Goal: Task Accomplishment & Management: Manage account settings

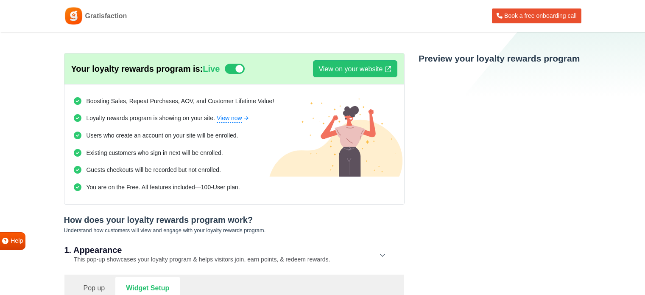
select select "right"
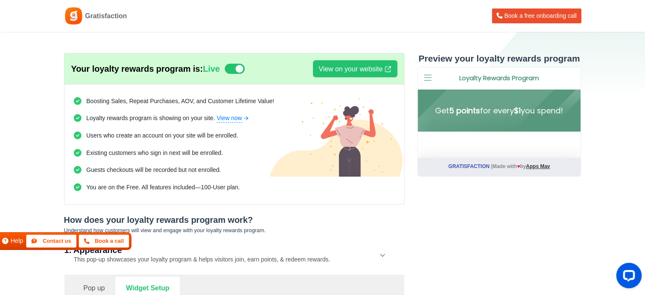
click at [41, 242] on button "Contact us" at bounding box center [51, 241] width 51 height 14
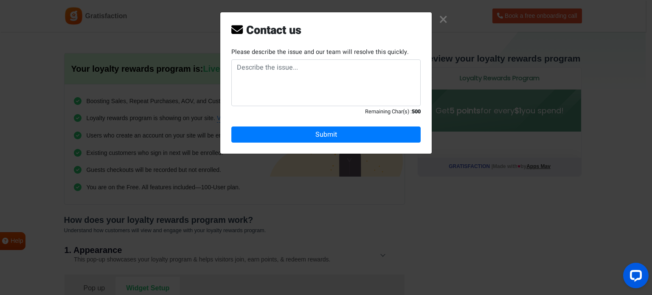
click at [442, 17] on link "×" at bounding box center [443, 20] width 9 height 8
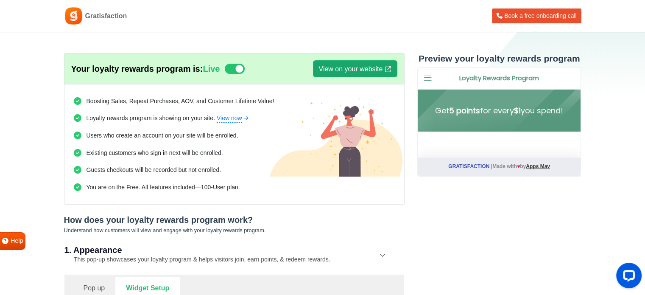
click at [348, 73] on link "View on your website" at bounding box center [355, 68] width 84 height 17
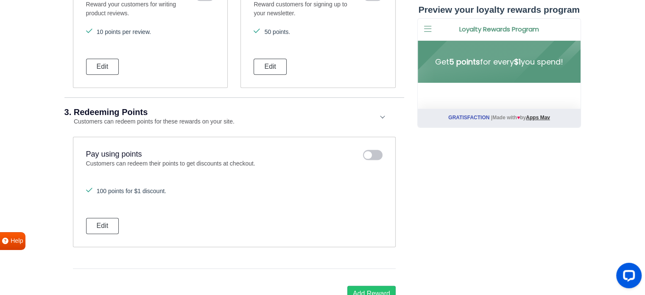
scroll to position [1061, 0]
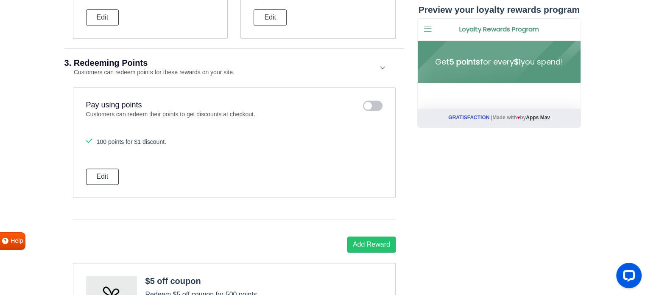
click at [375, 103] on icon at bounding box center [373, 106] width 20 height 10
click at [0, 0] on input "checkbox" at bounding box center [0, 0] width 0 height 0
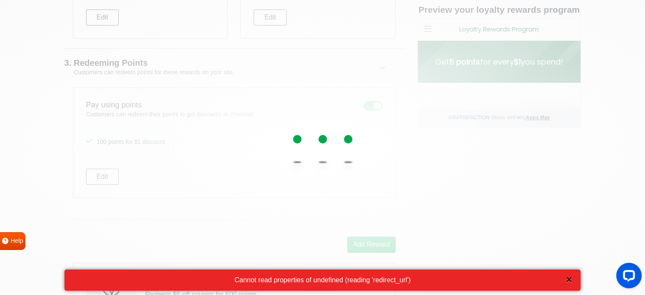
click at [567, 279] on button "×" at bounding box center [569, 279] width 23 height 20
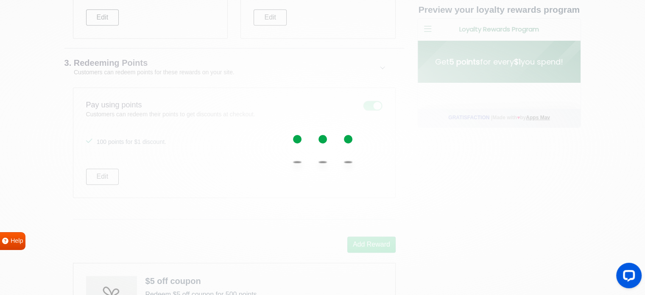
click at [153, 94] on div at bounding box center [322, 147] width 645 height 295
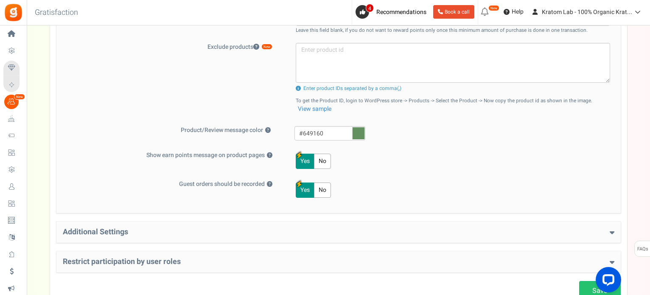
scroll to position [356, 0]
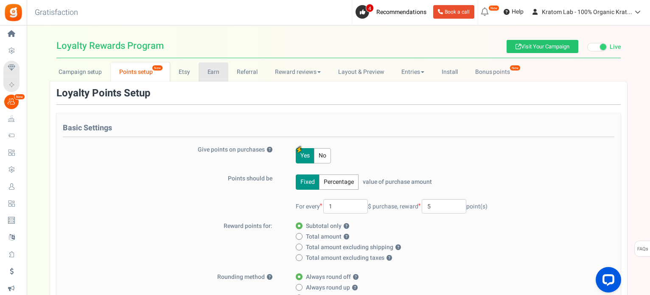
click at [213, 69] on link "Earn" at bounding box center [214, 71] width 30 height 19
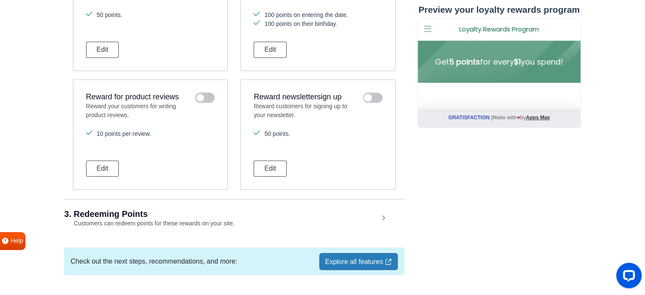
scroll to position [611, 0]
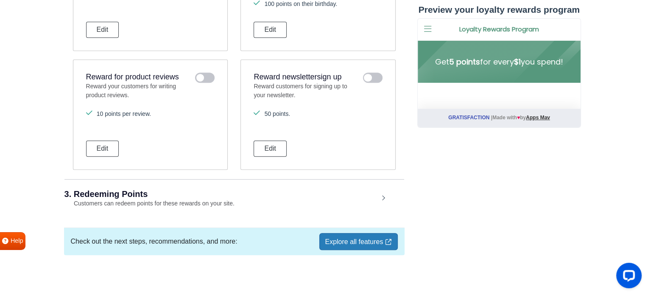
click at [385, 195] on div "3. Redeeming Points Customers can redeem points for these rewards on your site." at bounding box center [235, 198] width 340 height 39
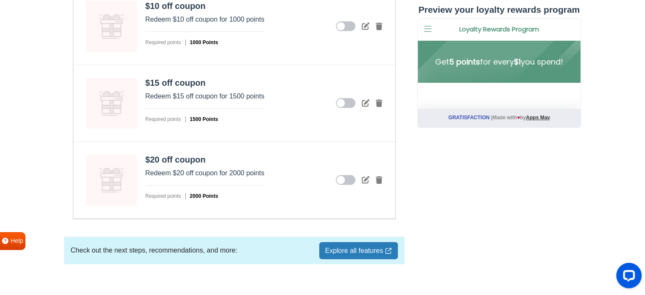
scroll to position [1102, 0]
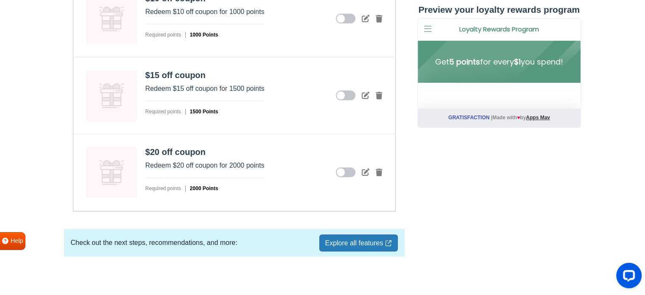
click at [354, 236] on link "Explore all features" at bounding box center [359, 242] width 78 height 17
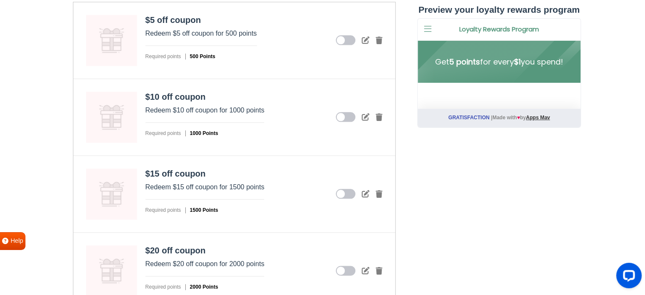
scroll to position [890, 0]
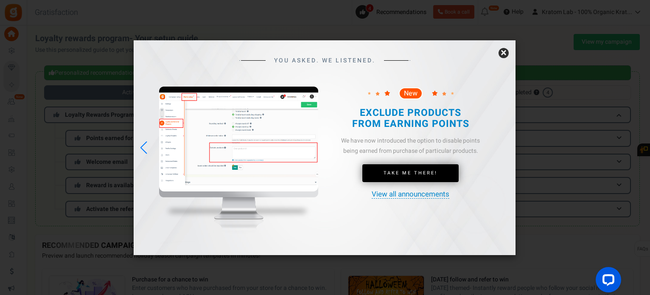
click at [505, 52] on link "×" at bounding box center [504, 53] width 10 height 10
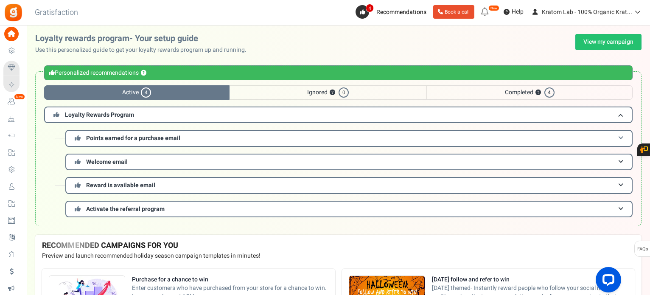
click at [204, 136] on h3 "Points earned for a purchase email" at bounding box center [348, 138] width 567 height 17
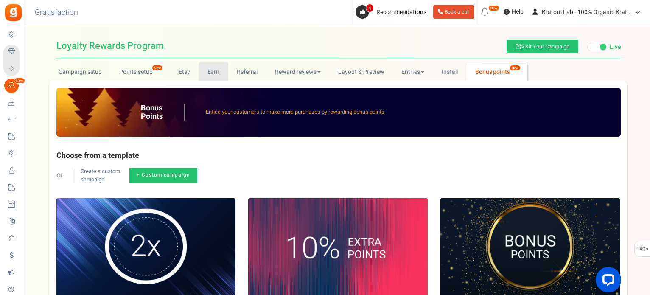
click at [218, 71] on link "Earn" at bounding box center [214, 71] width 30 height 19
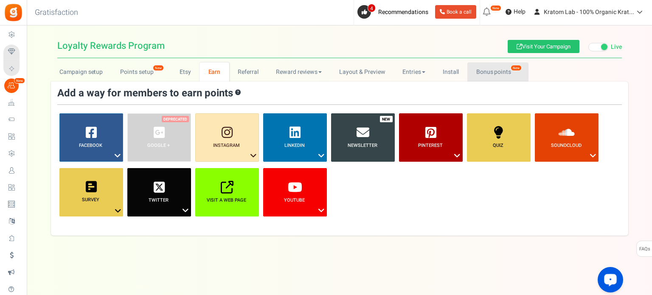
click at [494, 76] on link "Bonus points New" at bounding box center [497, 71] width 61 height 19
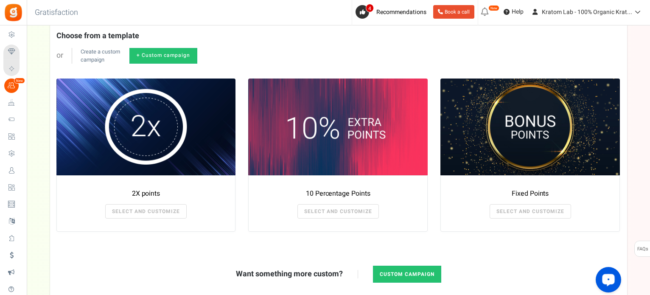
scroll to position [127, 0]
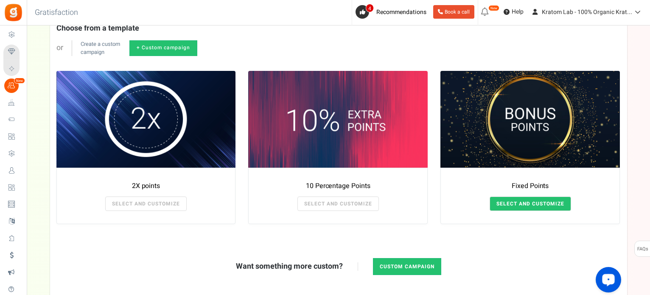
click at [536, 206] on link "SELECT AND CUSTOMIZE" at bounding box center [530, 203] width 81 height 14
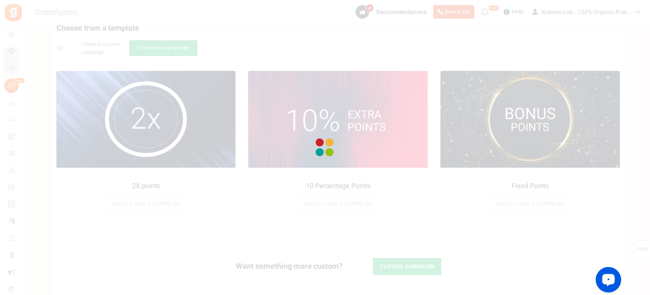
radio input "true"
type input "125"
radio input "true"
type input "03/09/2025 12:01 AM"
type input "15/10/2025 11:59 PM"
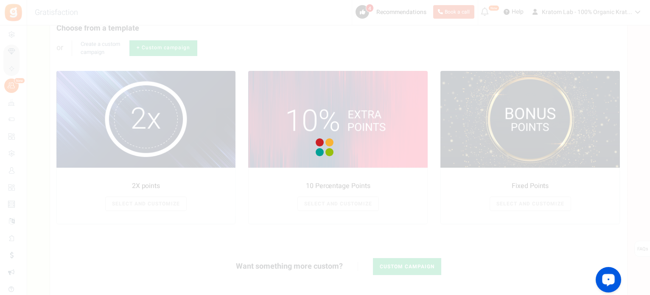
type textarea "Fixed Points"
type textarea "Bonus Points description"
type input "#000000"
type input "#ffbe84"
type input "#000000"
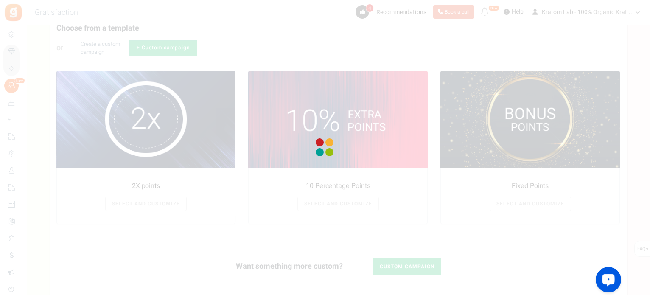
type input "#ffffff"
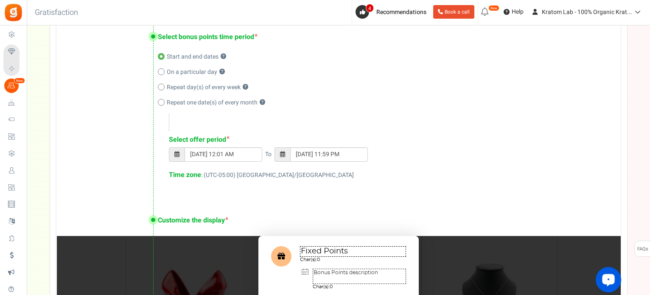
scroll to position [382, 0]
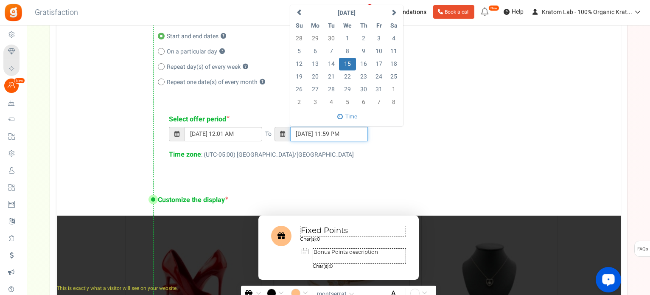
click at [328, 132] on input "[DATE] 11:59 PM" at bounding box center [329, 134] width 78 height 14
type input "[DATE] 11:59 PM"
click at [331, 183] on div "Customize the display Fixed Points Char(s): 0 Bonus Points description Char(s):…" at bounding box center [338, 242] width 564 height 128
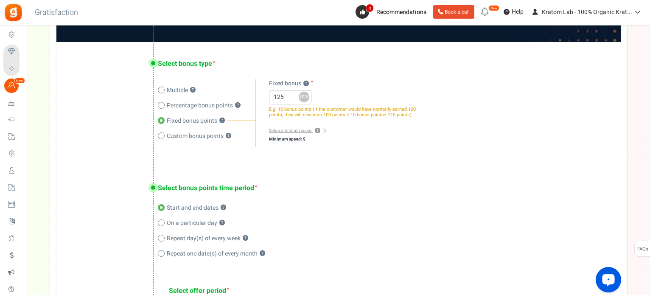
scroll to position [212, 0]
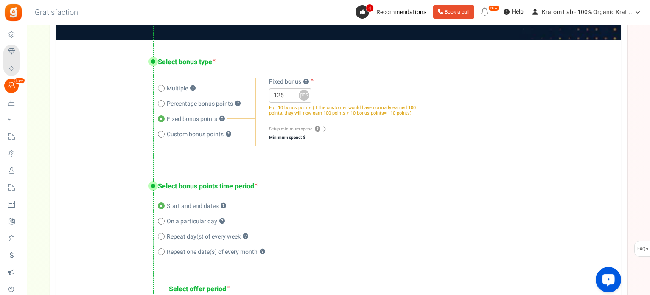
click at [160, 91] on span at bounding box center [161, 88] width 7 height 7
click at [160, 91] on input "Multiple ?" at bounding box center [161, 90] width 6 height 6
radio input "true"
radio input "false"
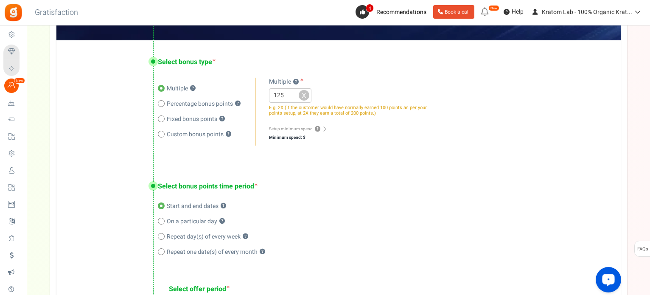
click at [160, 137] on span at bounding box center [161, 134] width 7 height 7
click at [160, 137] on input "Custom bonus points ?" at bounding box center [161, 135] width 6 height 6
radio input "true"
radio input "false"
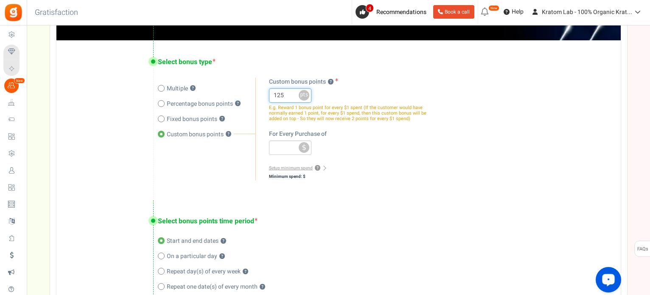
drag, startPoint x: 283, startPoint y: 94, endPoint x: 267, endPoint y: 98, distance: 17.4
click at [267, 98] on div "Multiple ? Percentage bonus ? Fixed bonus ? Custom bonus points ? 125 x % pts $…" at bounding box center [342, 129] width 175 height 103
type input "5"
click at [283, 142] on input "number" at bounding box center [290, 147] width 42 height 14
type input "1"
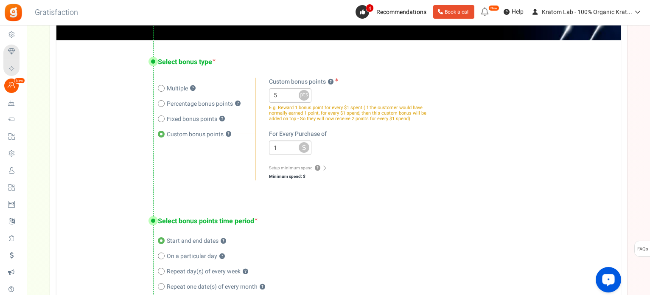
click at [443, 162] on div "Multiple ? Percentage bonus points ? ?" at bounding box center [381, 129] width 446 height 103
click at [295, 215] on div "Select bonus points time period Start and end dates ? On a particular day ? Rep…" at bounding box center [338, 291] width 564 height 184
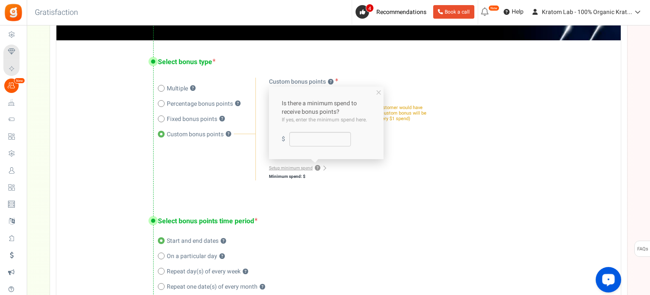
click at [302, 166] on link "Setup minimum spend ?" at bounding box center [297, 168] width 56 height 6
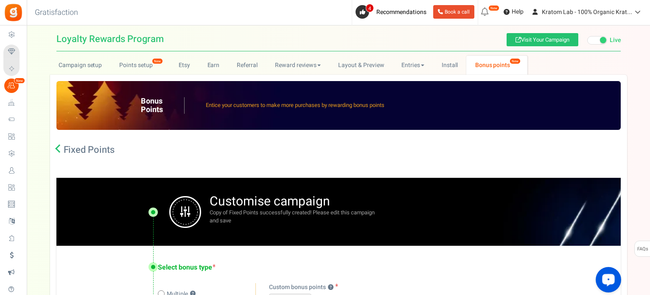
scroll to position [0, 0]
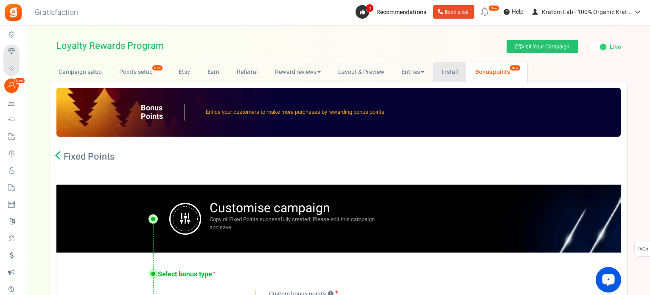
click at [449, 74] on link "Install" at bounding box center [450, 71] width 34 height 19
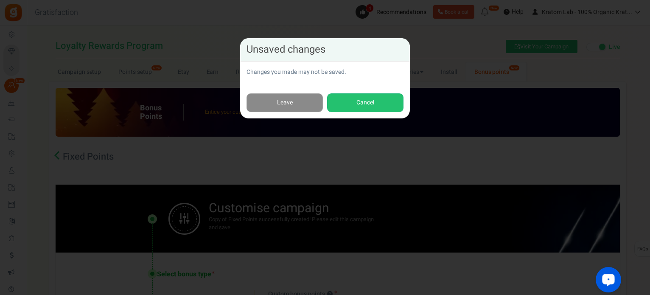
click at [299, 103] on link "Leave" at bounding box center [285, 102] width 76 height 19
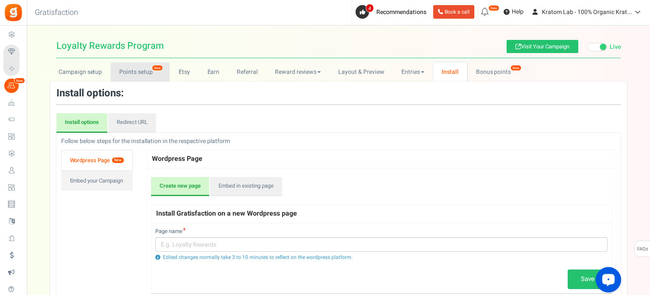
click at [128, 74] on link "Points setup New" at bounding box center [140, 71] width 59 height 19
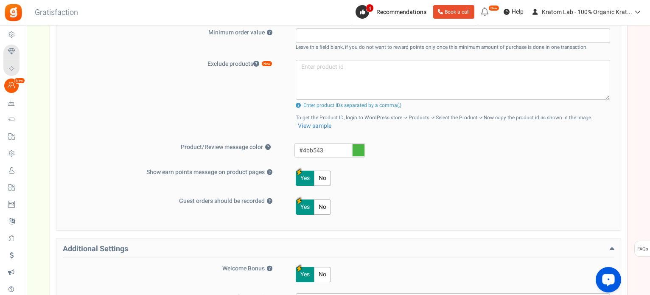
scroll to position [340, 0]
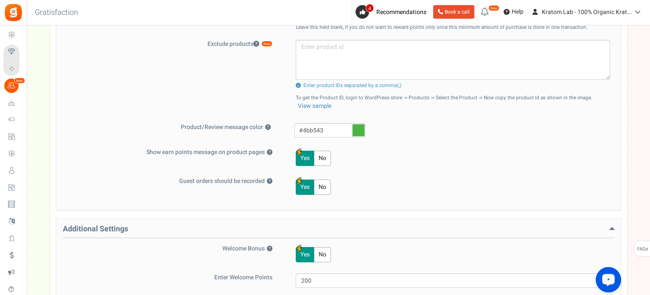
click at [324, 162] on button "No" at bounding box center [322, 158] width 17 height 15
click at [306, 157] on button "Yes" at bounding box center [305, 158] width 19 height 15
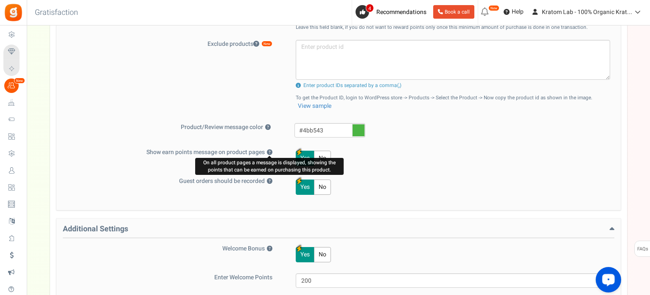
click at [270, 151] on button "?" at bounding box center [270, 153] width 6 height 6
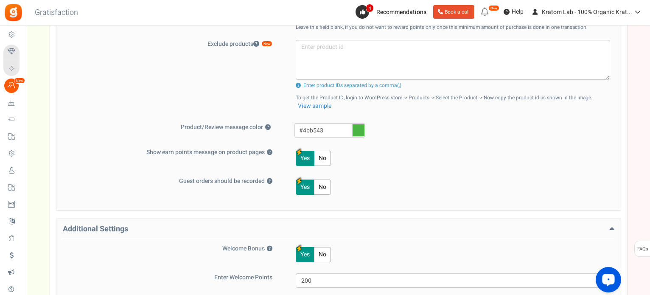
click at [302, 158] on button "Yes" at bounding box center [305, 158] width 19 height 15
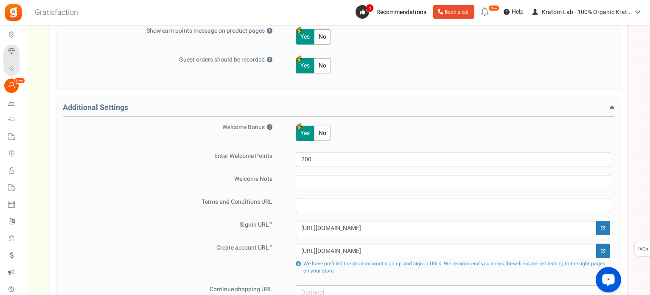
scroll to position [594, 0]
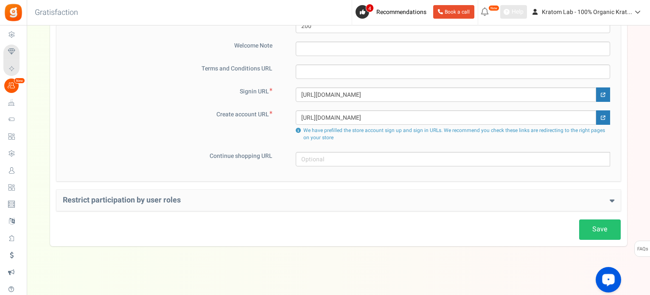
click at [518, 12] on span "Help" at bounding box center [517, 12] width 14 height 8
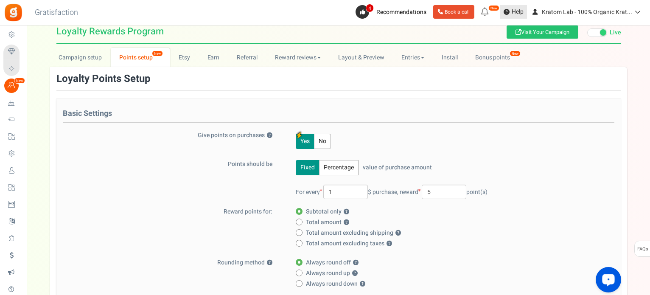
scroll to position [0, 0]
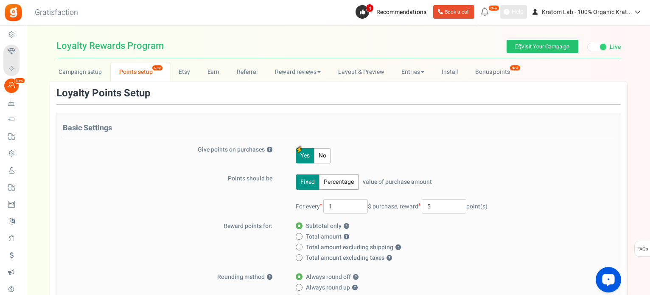
click at [514, 8] on span "Help" at bounding box center [517, 12] width 14 height 8
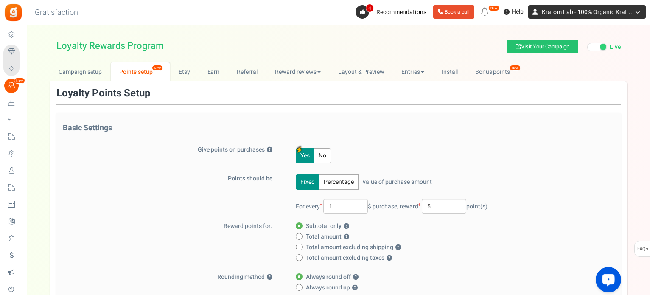
click at [607, 15] on span "Kratom Lab - 100% Organic Krat..." at bounding box center [587, 12] width 90 height 9
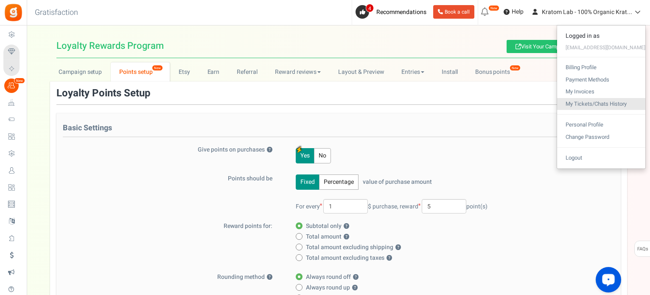
click at [603, 101] on link "My Tickets/Chats History" at bounding box center [601, 104] width 88 height 12
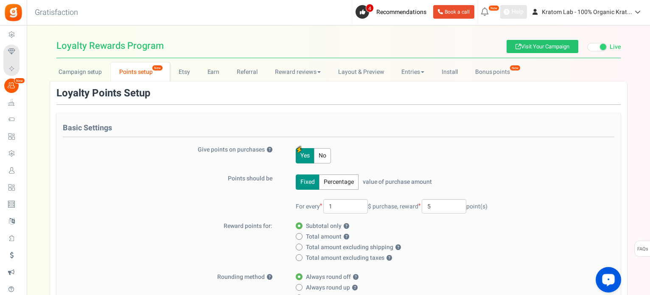
click at [519, 12] on span "Help" at bounding box center [517, 12] width 14 height 8
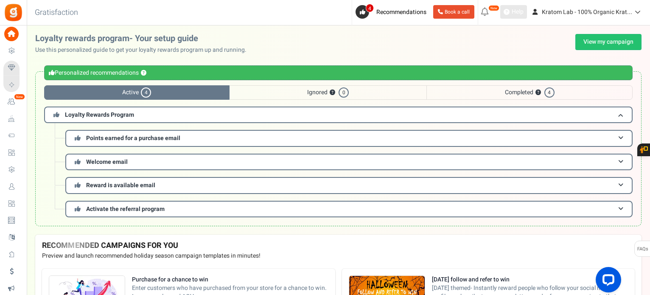
click at [521, 14] on span "Help" at bounding box center [517, 12] width 14 height 8
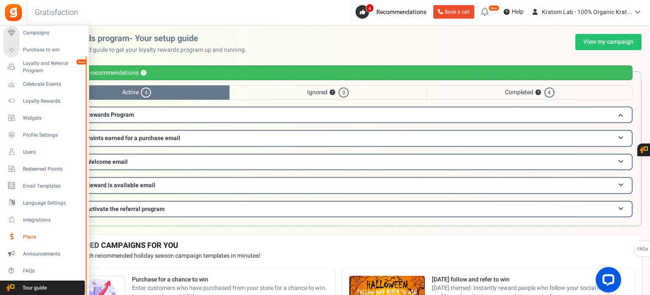
click at [28, 238] on span "Plans" at bounding box center [52, 236] width 59 height 7
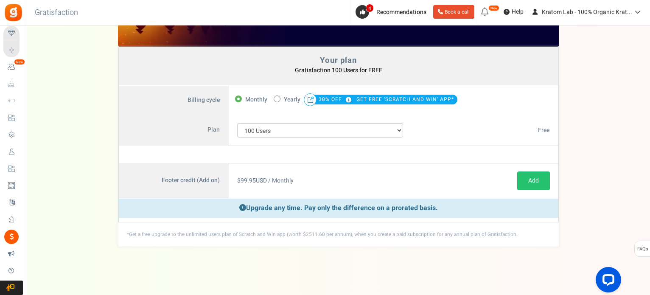
scroll to position [37, 0]
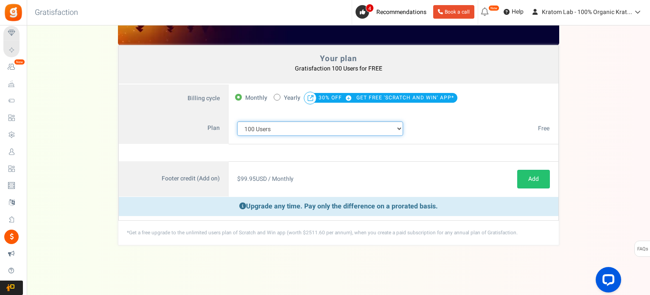
click at [395, 128] on select "100 Users 200 Users 500 Users 1000 Users 2000 Users 3000 Users 4000 Users 5000 …" at bounding box center [320, 128] width 166 height 14
click at [237, 121] on select "100 Users 200 Users 500 Users 1000 Users 2000 Users 3000 Users 4000 Users 5000 …" at bounding box center [320, 128] width 166 height 14
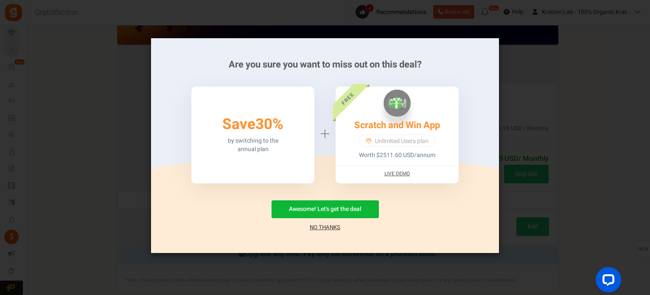
click at [327, 226] on link "No Thanks" at bounding box center [325, 227] width 31 height 8
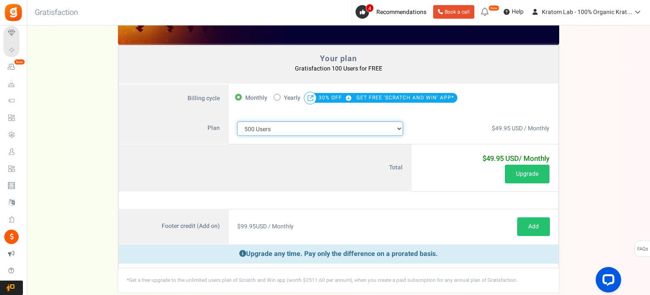
click at [387, 127] on select "100 Users 200 Users 500 Users 1000 Users 2000 Users 3000 Users 4000 Users 5000 …" at bounding box center [320, 128] width 166 height 14
select select "883"
click at [237, 121] on select "100 Users 200 Users 500 Users 1000 Users 2000 Users 3000 Users 4000 Users 5000 …" at bounding box center [320, 128] width 166 height 14
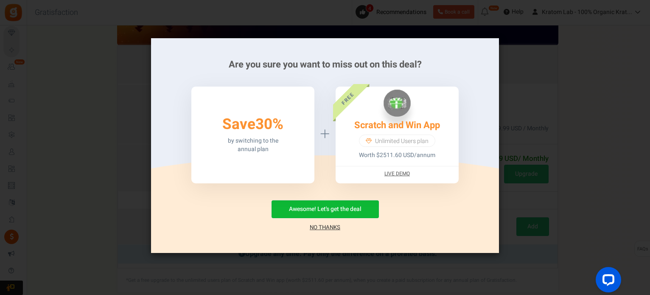
click at [323, 221] on div "Awesome! Let's get the deal No Thanks" at bounding box center [325, 215] width 323 height 31
click at [322, 224] on div "Awesome! Let's get the deal No Thanks" at bounding box center [325, 215] width 323 height 31
click at [322, 225] on link "No Thanks" at bounding box center [325, 227] width 31 height 8
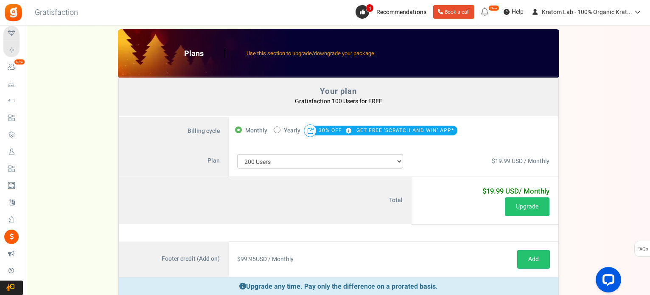
scroll to position [0, 0]
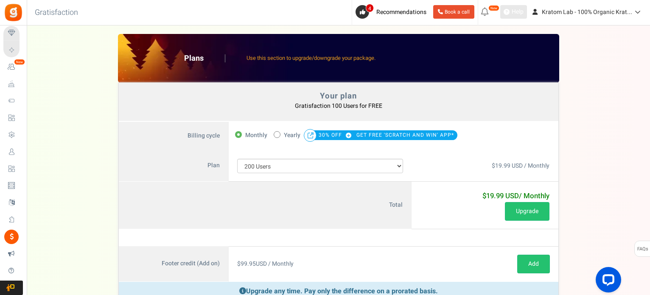
click at [516, 8] on span "Help" at bounding box center [517, 12] width 14 height 8
click at [519, 13] on span "Help" at bounding box center [517, 12] width 14 height 8
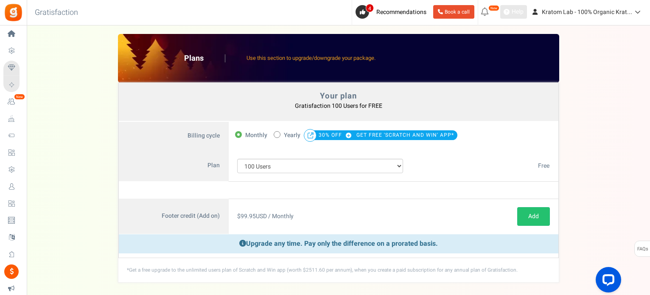
click at [513, 9] on span "Help" at bounding box center [517, 12] width 14 height 8
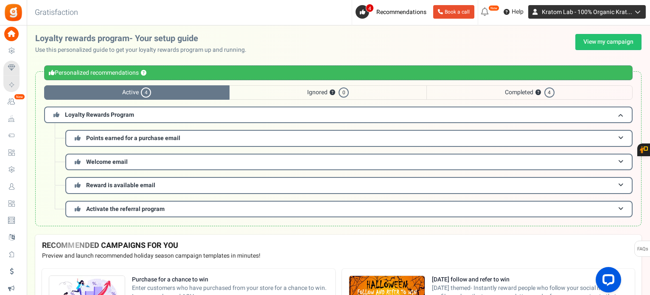
click at [576, 11] on span "Kratom Lab - 100% Organic Krat..." at bounding box center [587, 12] width 90 height 9
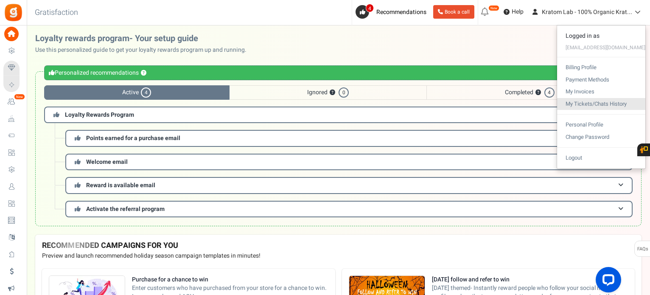
click at [596, 107] on link "My Tickets/Chats History" at bounding box center [601, 104] width 88 height 12
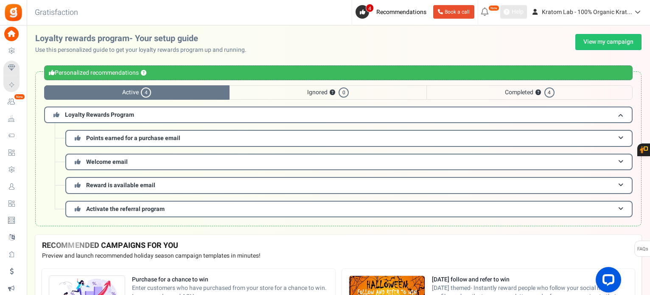
click at [511, 8] on span "Help" at bounding box center [517, 12] width 14 height 8
click at [421, 9] on span "Recommendations" at bounding box center [401, 12] width 50 height 9
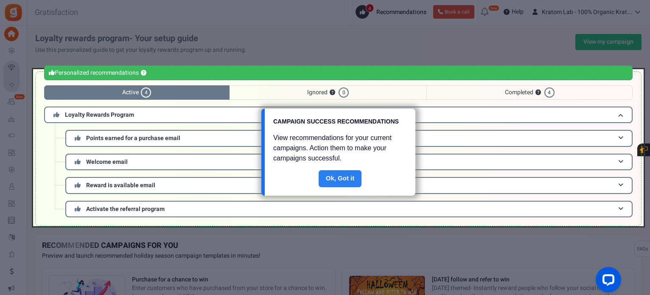
click at [343, 182] on link "Done" at bounding box center [340, 178] width 43 height 17
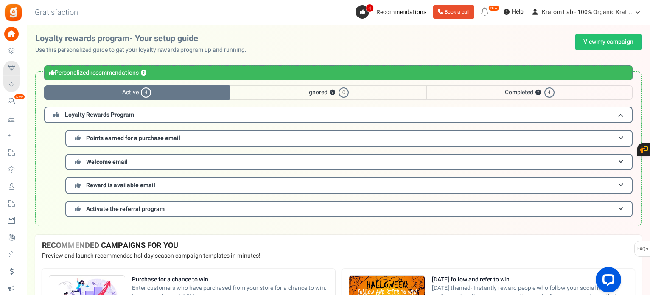
click at [311, 95] on span "Ignored ? 0" at bounding box center [328, 92] width 197 height 14
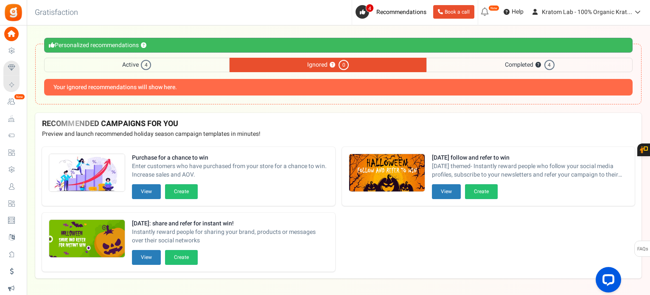
scroll to position [42, 0]
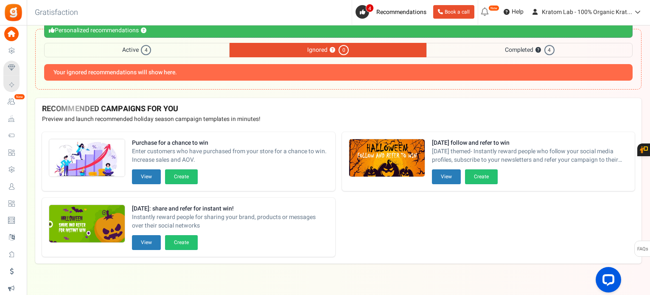
click at [513, 51] on span "Completed ? 4" at bounding box center [530, 50] width 206 height 14
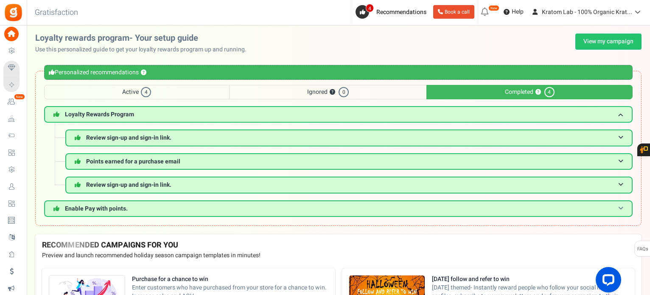
scroll to position [0, 0]
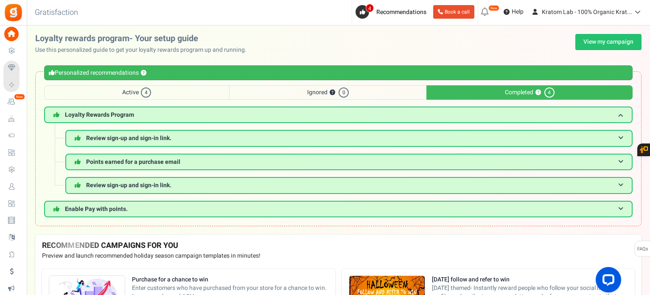
click at [176, 98] on span "Active 4" at bounding box center [136, 92] width 185 height 14
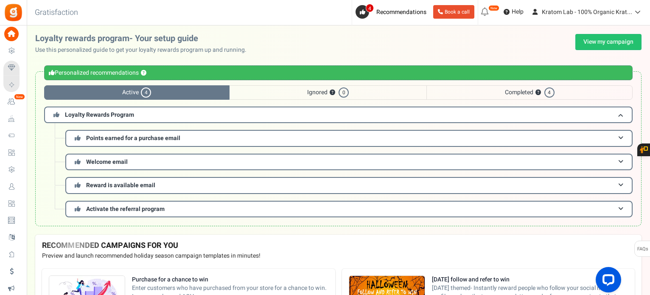
click at [170, 72] on div "Personalized recommendations ?" at bounding box center [338, 72] width 589 height 15
click at [380, 12] on span "Recommendations" at bounding box center [401, 12] width 50 height 9
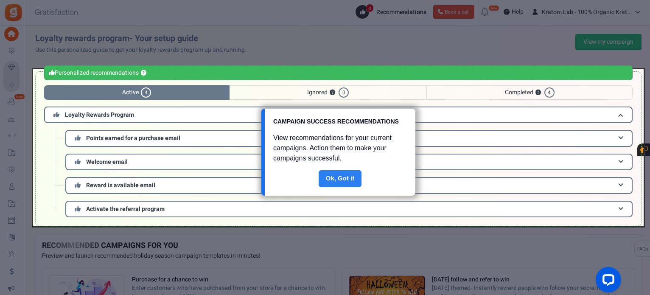
click at [347, 174] on link "Done" at bounding box center [340, 178] width 43 height 17
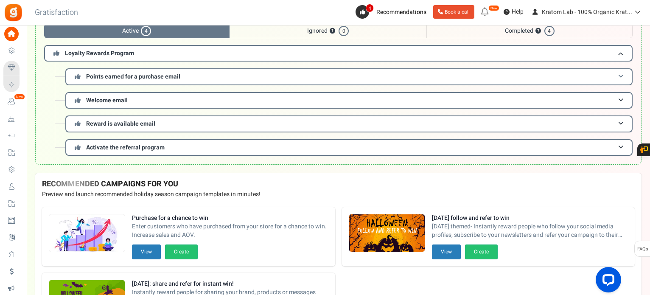
scroll to position [60, 0]
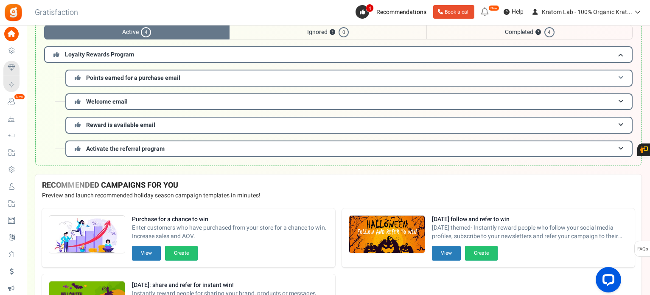
click at [628, 79] on h3 "Points earned for a purchase email" at bounding box center [348, 78] width 567 height 17
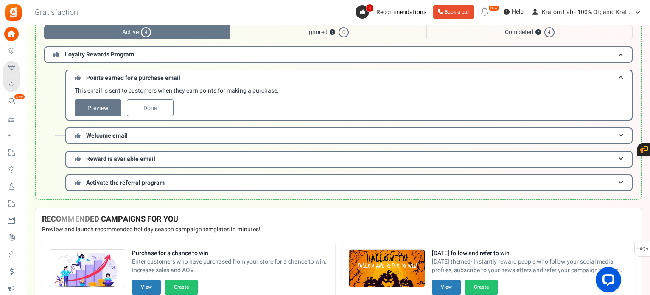
click at [363, 33] on span "Ignored ? 0" at bounding box center [328, 32] width 197 height 14
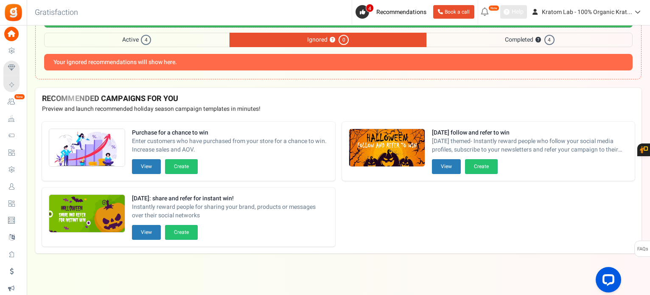
click at [509, 10] on icon at bounding box center [507, 12] width 6 height 6
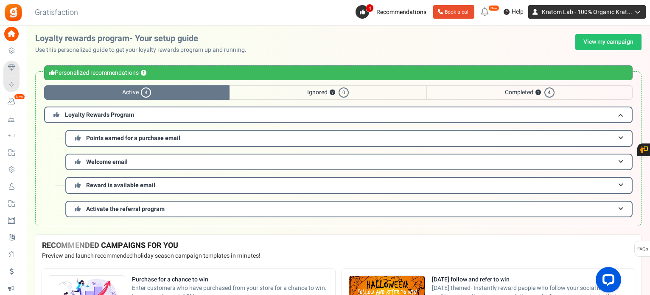
click at [634, 10] on icon at bounding box center [636, 12] width 8 height 6
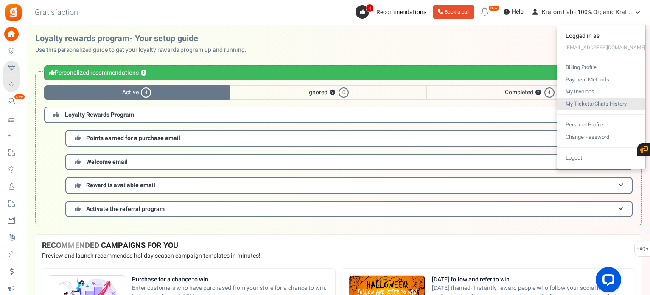
click at [608, 102] on link "My Tickets/Chats History" at bounding box center [601, 104] width 88 height 12
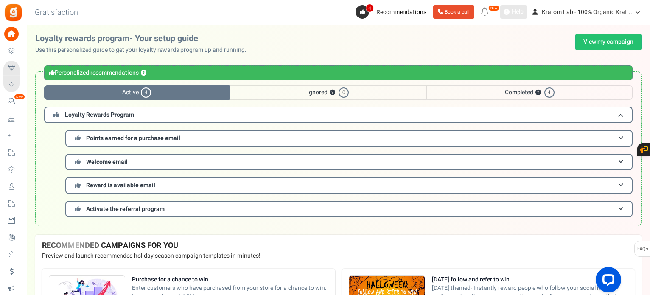
click at [518, 12] on span "Help" at bounding box center [517, 12] width 14 height 8
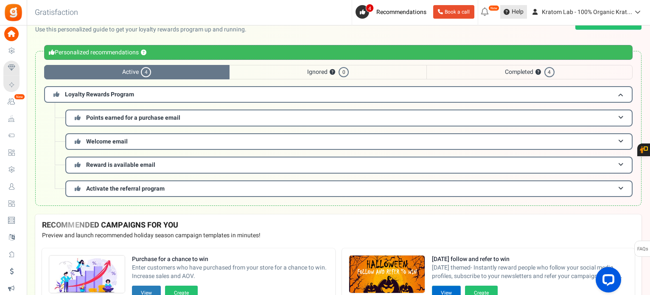
scroll to position [18, 0]
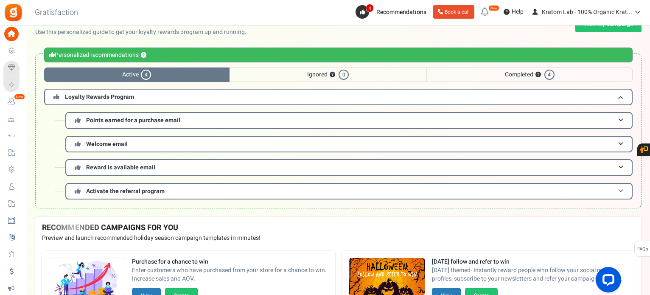
click at [136, 189] on span "Activate the referral program" at bounding box center [125, 191] width 79 height 9
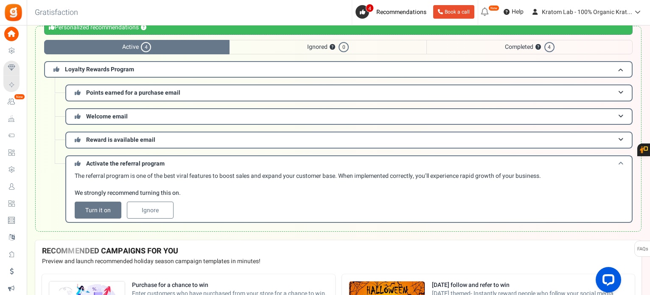
scroll to position [60, 0]
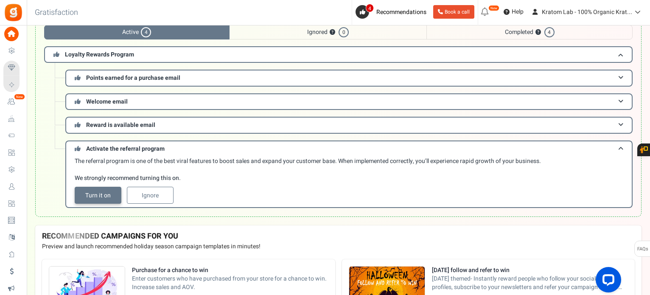
click at [102, 191] on link "Turn it on" at bounding box center [98, 195] width 47 height 17
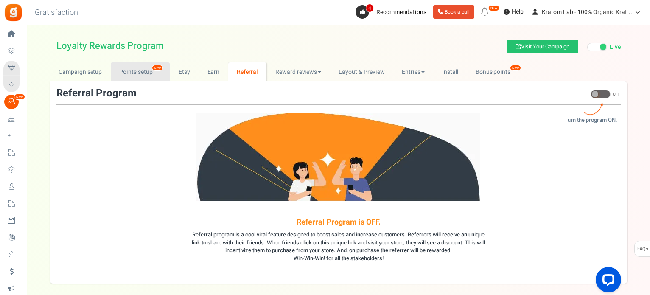
click at [132, 78] on link "Points setup New" at bounding box center [140, 71] width 59 height 19
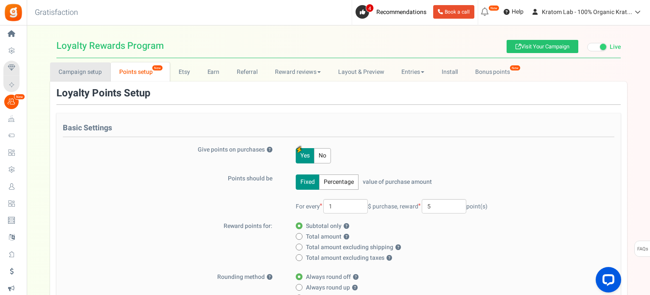
click at [66, 76] on link "Campaign setup" at bounding box center [80, 71] width 61 height 19
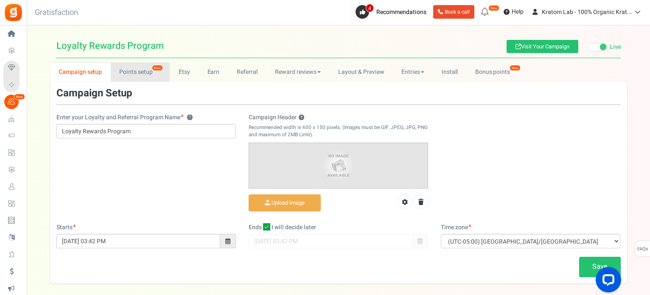
click at [144, 73] on link "Points setup New" at bounding box center [140, 71] width 59 height 19
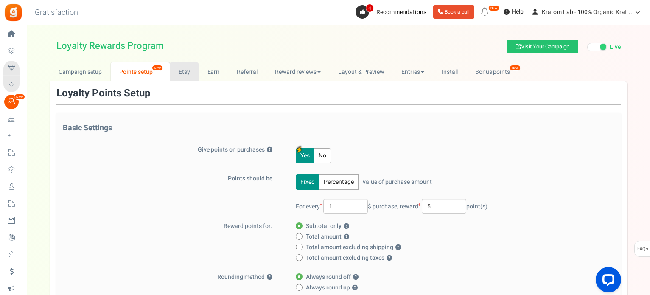
click at [187, 73] on link "Etsy" at bounding box center [184, 71] width 29 height 19
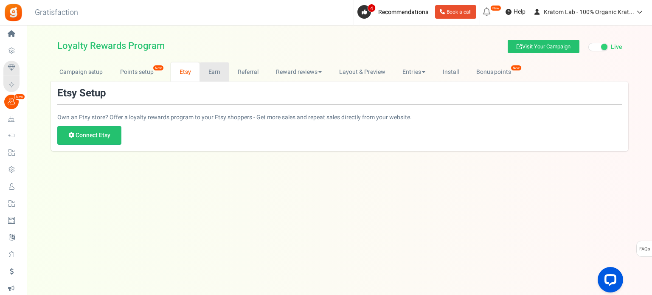
click at [213, 73] on link "Earn" at bounding box center [214, 71] width 30 height 19
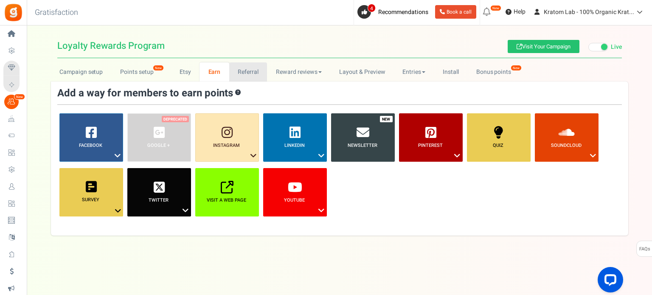
click at [244, 71] on link "Referral" at bounding box center [248, 71] width 38 height 19
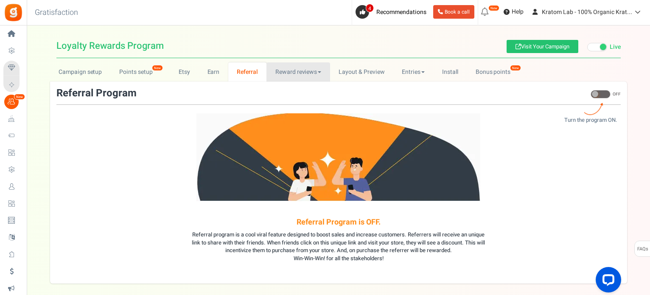
click at [306, 69] on link "Reward reviews" at bounding box center [298, 71] width 63 height 19
click at [371, 71] on link "Layout & Preview" at bounding box center [361, 71] width 63 height 19
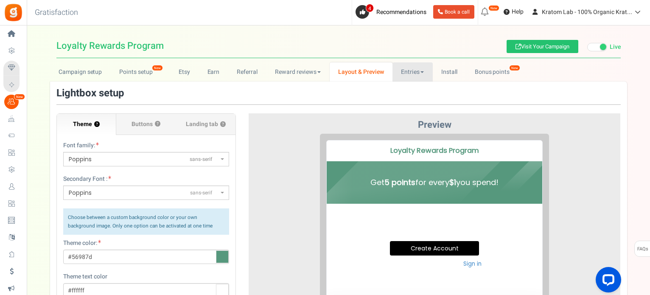
click at [416, 76] on link "Entries" at bounding box center [413, 71] width 40 height 19
click at [411, 93] on link "Entries" at bounding box center [427, 90] width 68 height 12
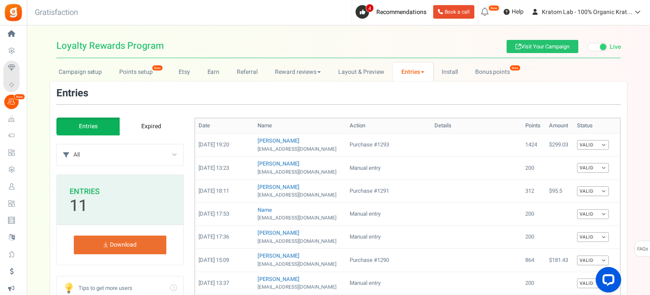
click at [151, 123] on link "Expired" at bounding box center [152, 127] width 64 height 18
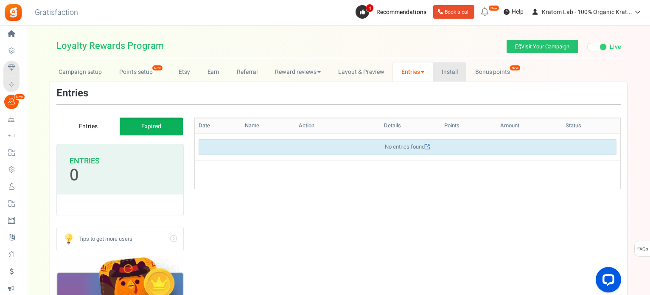
click at [450, 71] on link "Install" at bounding box center [450, 71] width 34 height 19
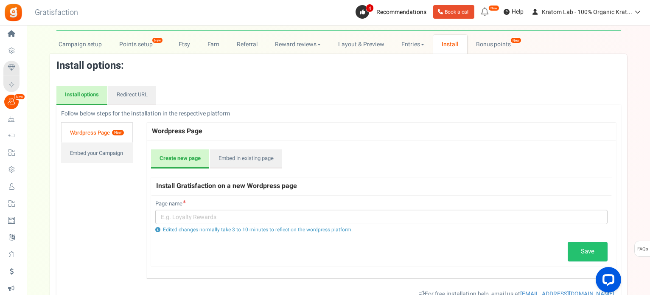
scroll to position [42, 0]
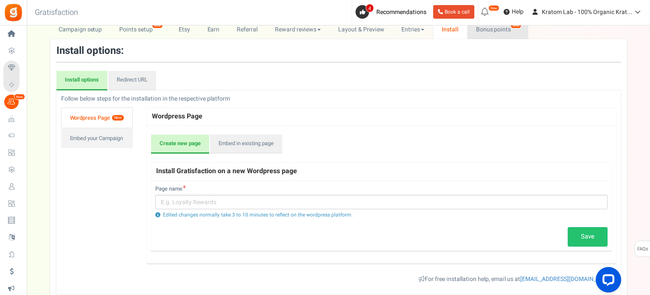
click at [502, 34] on link "Bonus points New" at bounding box center [497, 29] width 61 height 19
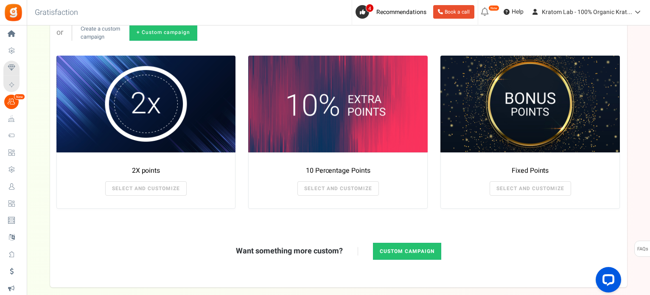
scroll to position [101, 0]
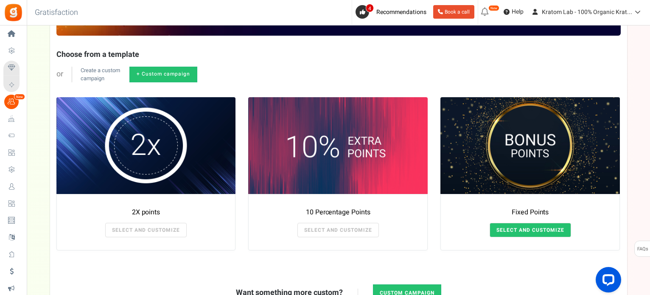
click at [538, 232] on link "SELECT AND CUSTOMIZE" at bounding box center [530, 230] width 81 height 14
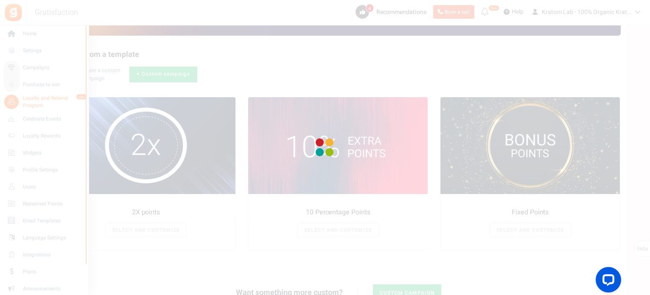
radio input "true"
type input "125"
radio input "true"
type input "[DATE] 12:01 AM"
type input "[DATE] 11:59 PM"
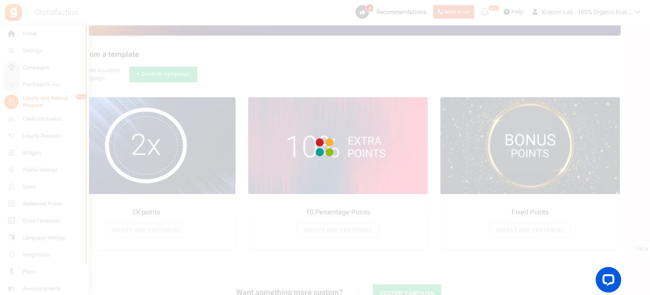
type textarea "Fixed Points"
type textarea "Bonus Points description"
type input "#000000"
type input "#ffbe84"
type input "#000000"
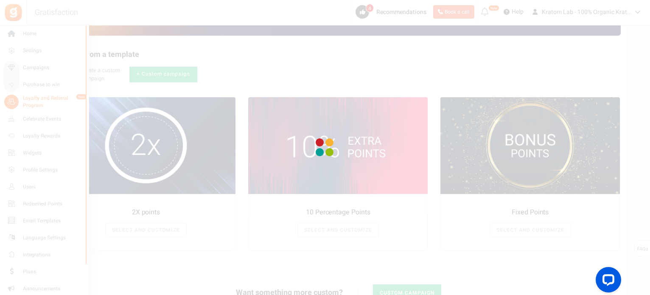
type input "#ffffff"
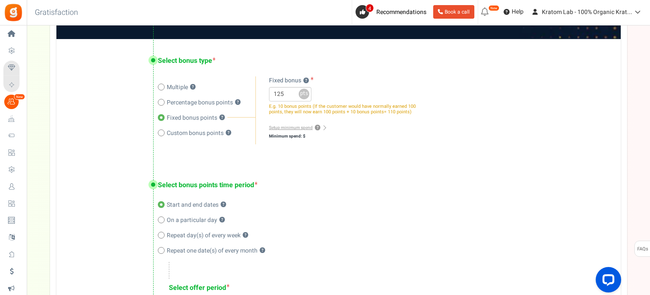
scroll to position [228, 0]
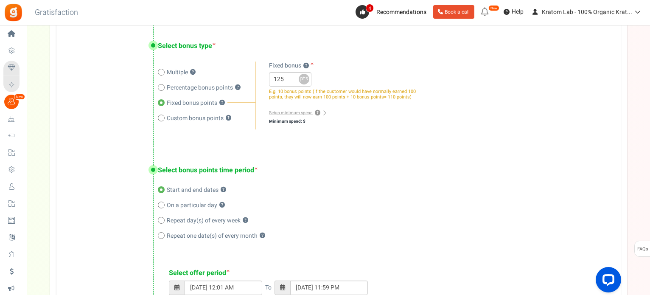
click at [160, 115] on span at bounding box center [161, 118] width 7 height 7
click at [160, 116] on input "Custom bonus points ?" at bounding box center [161, 119] width 6 height 6
radio input "true"
radio input "false"
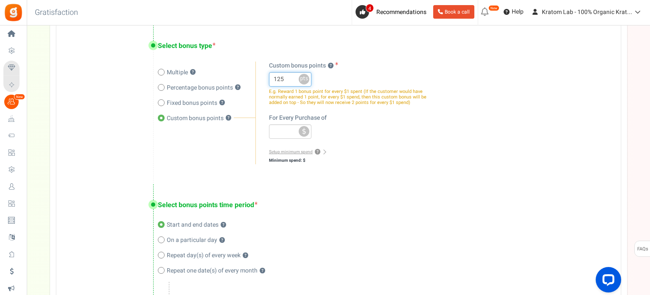
drag, startPoint x: 283, startPoint y: 78, endPoint x: 252, endPoint y: 81, distance: 31.2
click at [252, 81] on div "Multiple ? Percentage bonus points ? ?" at bounding box center [381, 113] width 446 height 103
type input "1"
type input "5"
click at [286, 132] on input "number" at bounding box center [290, 131] width 42 height 14
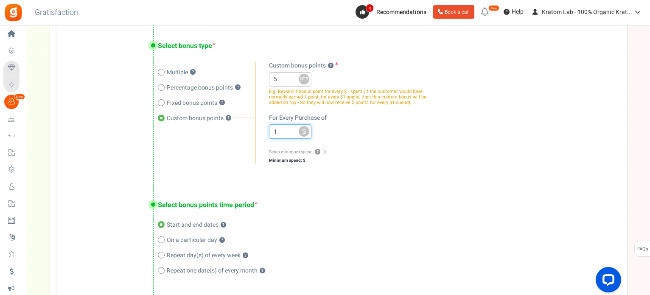
type input "1"
click at [303, 131] on span "$" at bounding box center [304, 131] width 11 height 11
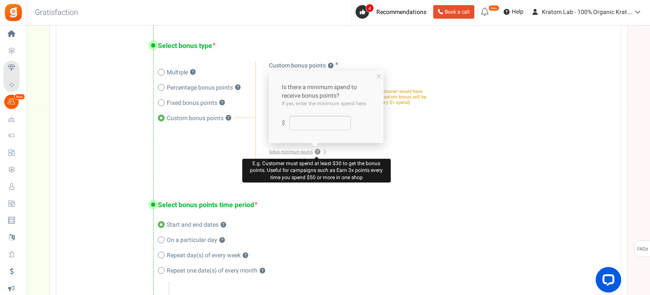
click at [315, 152] on span "?" at bounding box center [318, 152] width 6 height 6
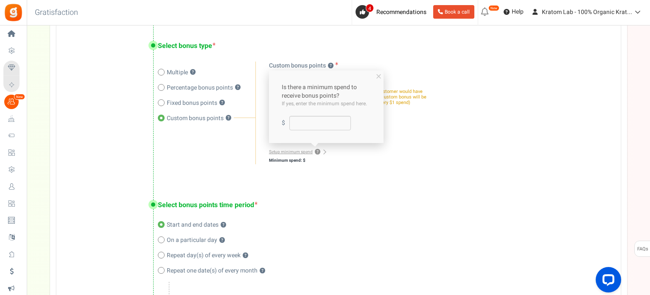
click at [323, 151] on link "Setup minimum spend ?" at bounding box center [297, 152] width 56 height 6
click at [324, 152] on link "Setup minimum spend ?" at bounding box center [297, 152] width 56 height 6
click at [330, 157] on div "Minimum spend: $" at bounding box center [349, 160] width 161 height 8
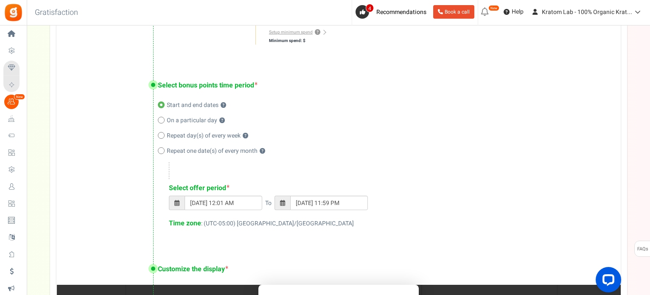
scroll to position [356, 0]
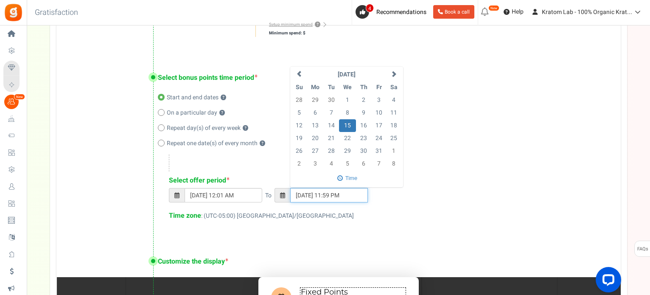
click at [325, 196] on input "[DATE] 11:59 PM" at bounding box center [329, 195] width 78 height 14
type input "[DATE] 11:59 PM"
click at [333, 233] on div "Select bonus points time period Start and end dates ? On a particular day ? Rep…" at bounding box center [338, 148] width 564 height 184
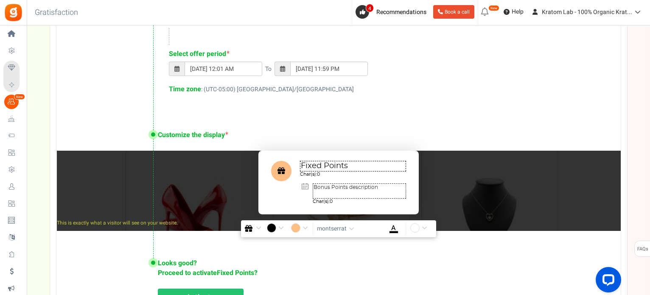
scroll to position [483, 0]
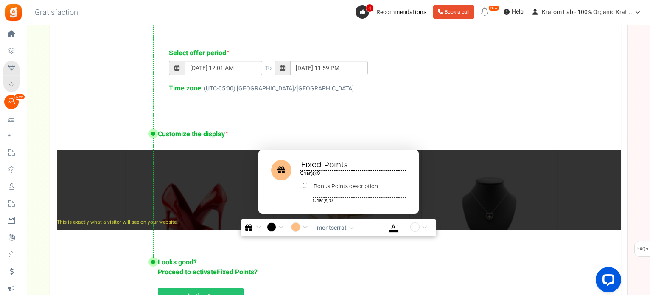
click at [260, 226] on span "button" at bounding box center [259, 227] width 6 height 6
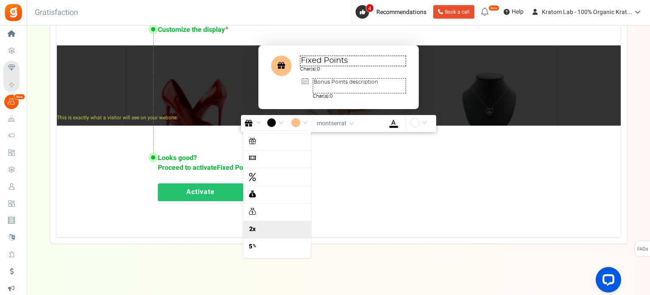
scroll to position [0, 0]
click at [290, 143] on link at bounding box center [277, 142] width 68 height 17
click at [308, 123] on input "#ffbe84" at bounding box center [301, 123] width 20 height 11
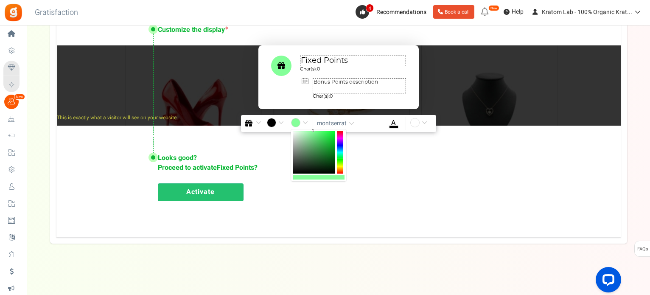
click at [340, 158] on div at bounding box center [340, 152] width 6 height 42
click at [324, 147] on div at bounding box center [314, 152] width 42 height 42
click at [324, 154] on div at bounding box center [314, 152] width 42 height 42
click at [323, 153] on b at bounding box center [322, 153] width 2 height 2
type input "#7a9c80"
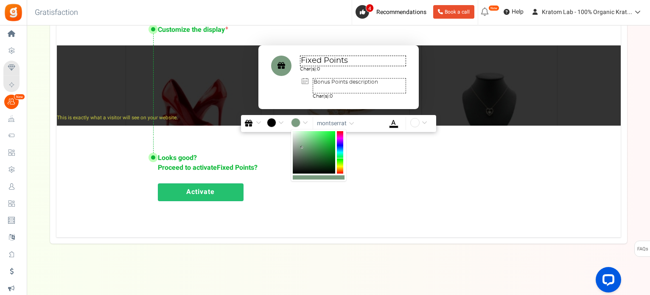
drag, startPoint x: 322, startPoint y: 152, endPoint x: 302, endPoint y: 148, distance: 20.1
click at [302, 148] on b at bounding box center [302, 147] width 2 height 2
click at [398, 178] on div "Looks good? Proceed to activate Fixed Points ? Activate" at bounding box center [338, 176] width 564 height 80
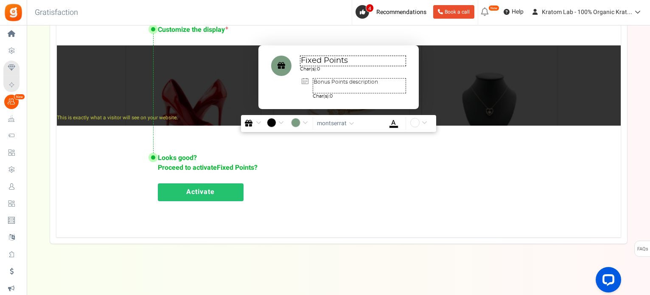
click at [276, 125] on input "#000000" at bounding box center [277, 123] width 20 height 11
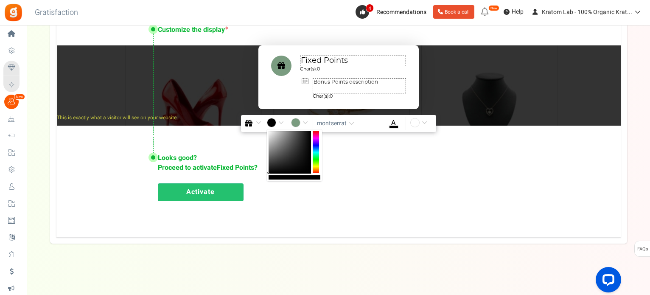
type input "#fdfdfd"
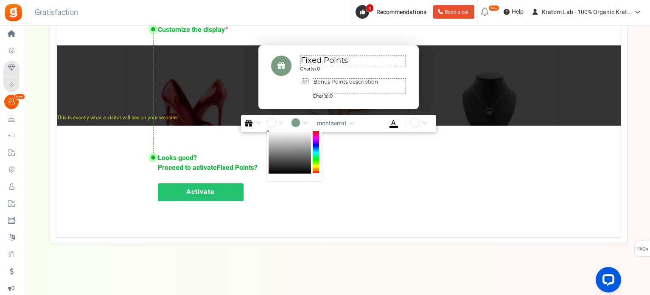
click at [269, 132] on div at bounding box center [290, 152] width 42 height 42
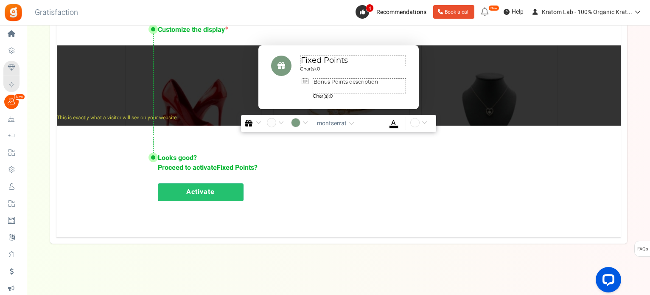
click at [204, 189] on link "Activate" at bounding box center [201, 192] width 86 height 18
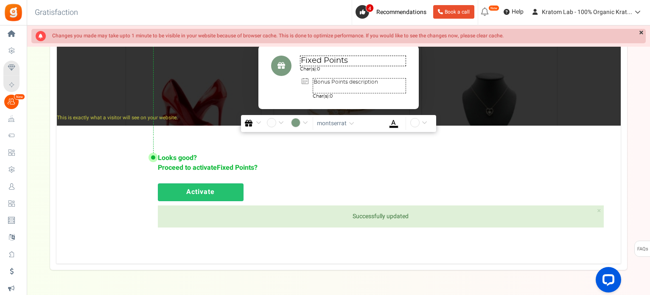
scroll to position [46, 0]
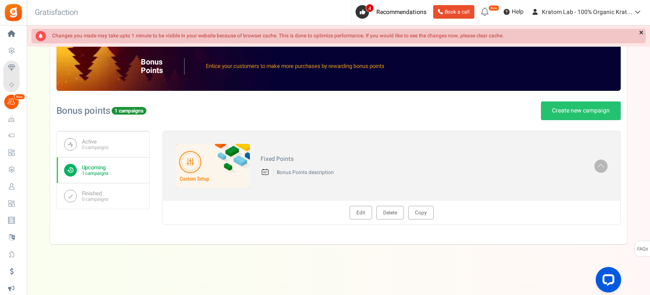
click at [359, 210] on link "Edit" at bounding box center [361, 213] width 22 height 14
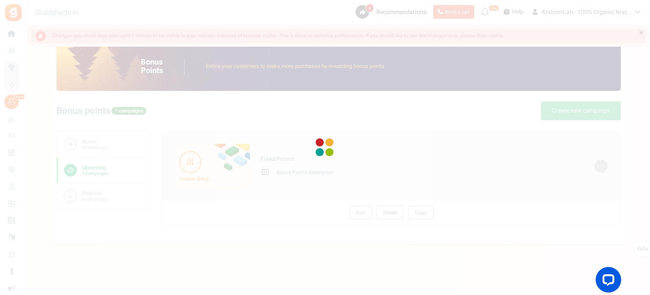
radio input "true"
type input "5"
type input "1"
radio input "true"
type input "[DATE] 12:01 AM"
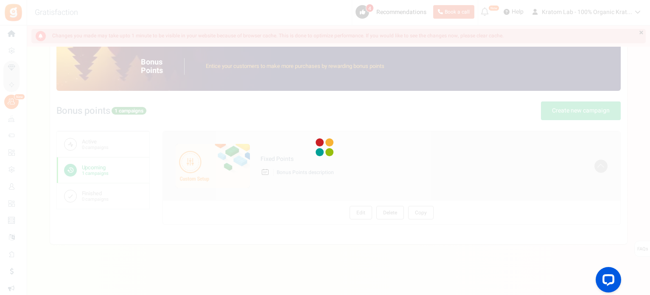
type input "[DATE] 11:59 PM"
type textarea "Fixed Points"
type textarea "Bonus Points description"
type input "#fdfdfd"
type input "#7a9c80"
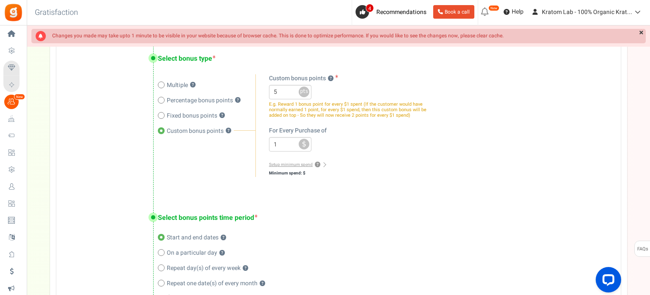
scroll to position [0, 0]
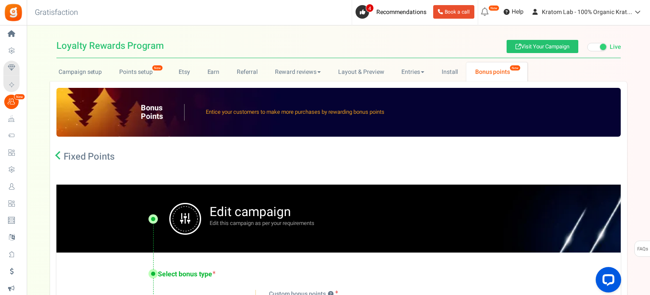
click at [491, 73] on link "Bonus points New" at bounding box center [496, 71] width 61 height 19
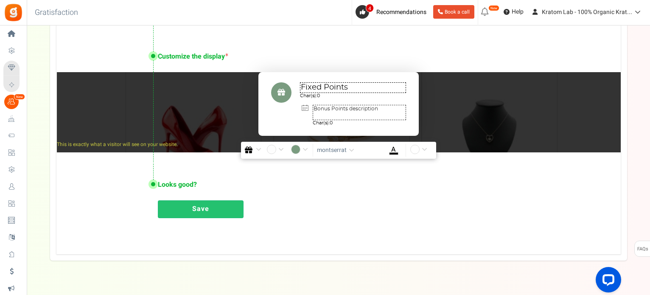
scroll to position [577, 0]
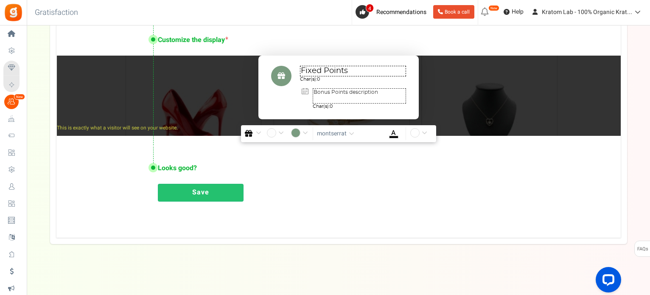
click at [221, 190] on link "Save" at bounding box center [201, 193] width 86 height 18
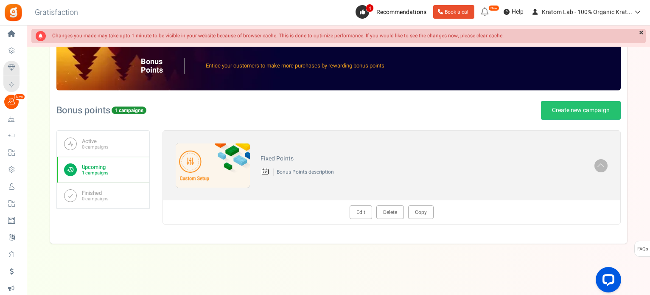
scroll to position [46, 0]
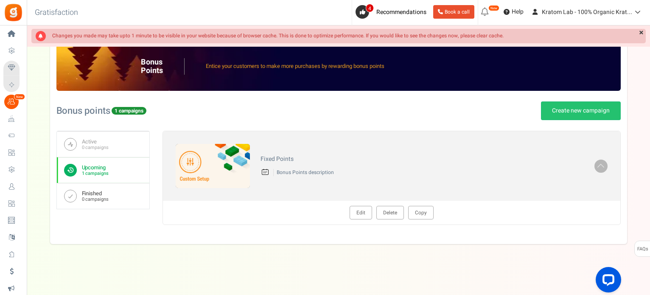
click at [107, 196] on small "0 campaigns" at bounding box center [95, 199] width 27 height 6
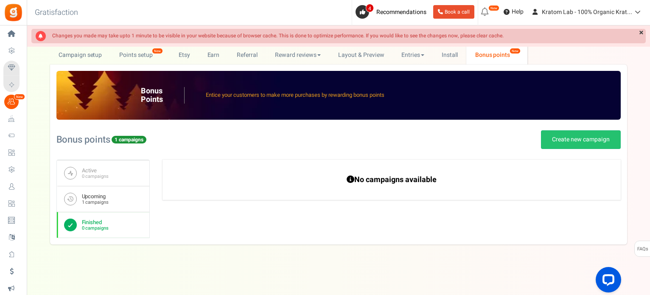
click at [110, 202] on link "Upcoming 1 campaigns" at bounding box center [103, 199] width 93 height 26
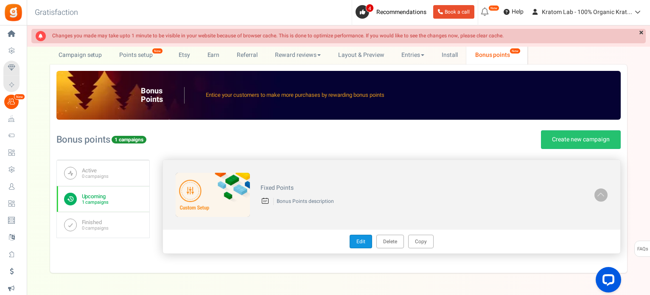
click at [365, 244] on link "Edit" at bounding box center [361, 242] width 22 height 14
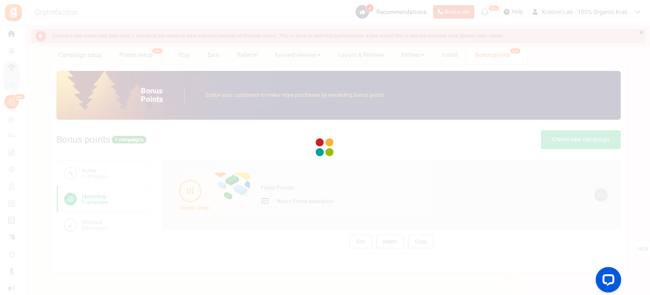
radio input "true"
type input "5"
type input "1"
radio input "true"
type input "[DATE] 12:01 AM"
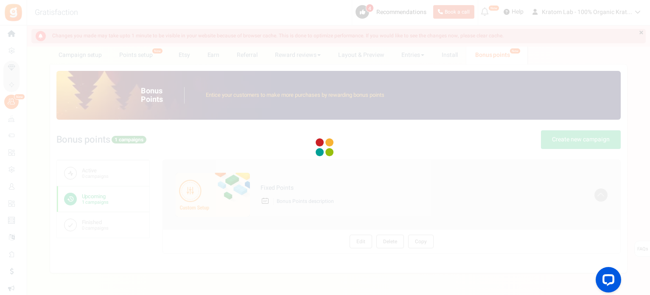
type input "[DATE] 11:59 PM"
type textarea "Fixed Points"
type textarea "Bonus Points description"
type input "#fdfdfd"
type input "#7a9c80"
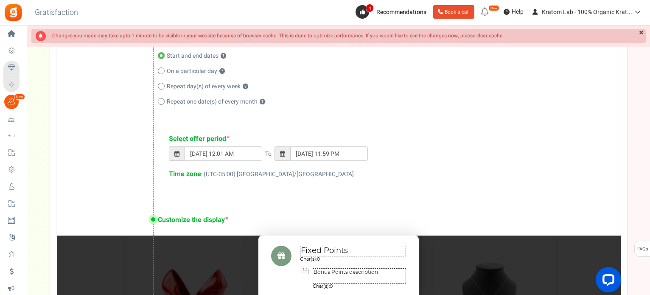
scroll to position [399, 0]
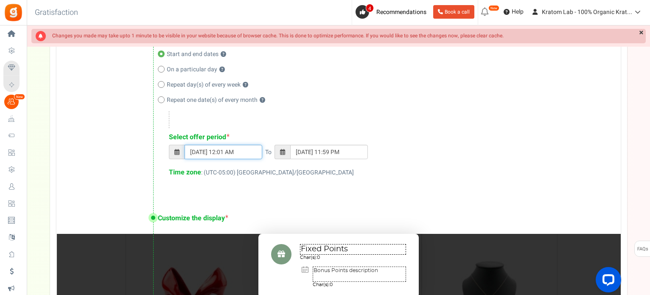
type input "[DATE] 11:59 PM"
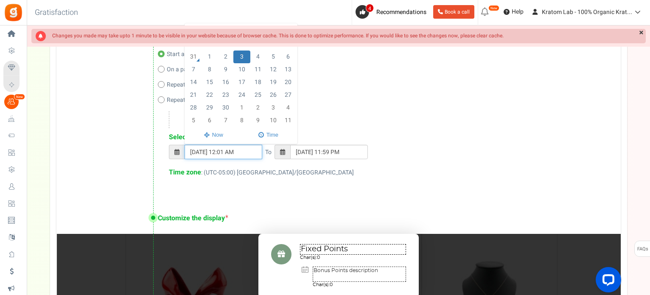
click at [206, 151] on input "[DATE] 12:01 AM" at bounding box center [224, 152] width 78 height 14
drag, startPoint x: 196, startPoint y: 150, endPoint x: 175, endPoint y: 150, distance: 21.2
click at [175, 150] on div "[DATE] 12:01 AM [DATE] Su Mo Tu We Th Fr Sa 31 1 2 3 4 5 6 7 8 9 10 11 12 13 14…" at bounding box center [215, 152] width 93 height 14
type input "[DATE] 12:01 AM"
click at [337, 187] on div "Select bonus points time period Start and end dates ? On a particular day ? Rep…" at bounding box center [338, 105] width 564 height 184
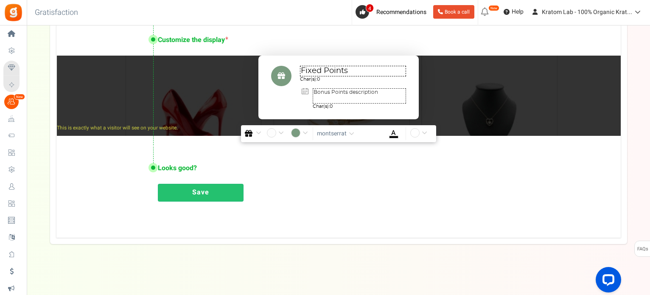
scroll to position [577, 0]
click at [190, 183] on div "Looks good? Proceed to activate Fixed Points ? Save" at bounding box center [338, 181] width 564 height 70
click at [193, 186] on link "Save" at bounding box center [201, 193] width 86 height 18
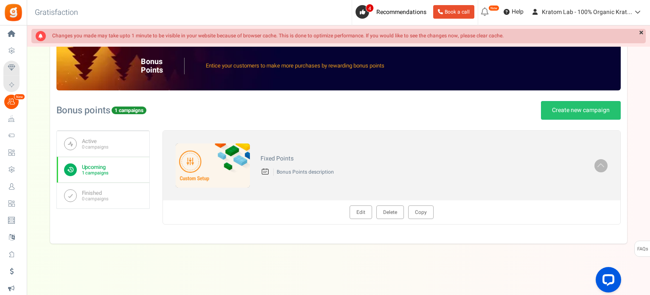
scroll to position [46, 0]
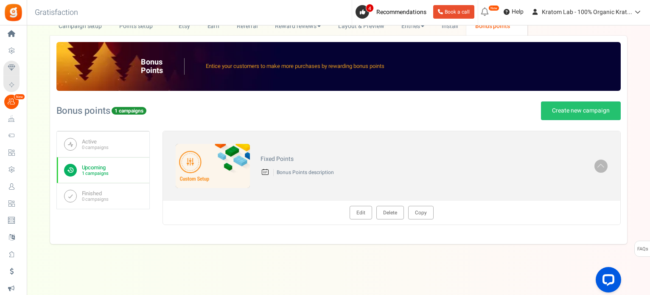
click at [126, 173] on link "Upcoming 1 campaigns" at bounding box center [103, 170] width 93 height 26
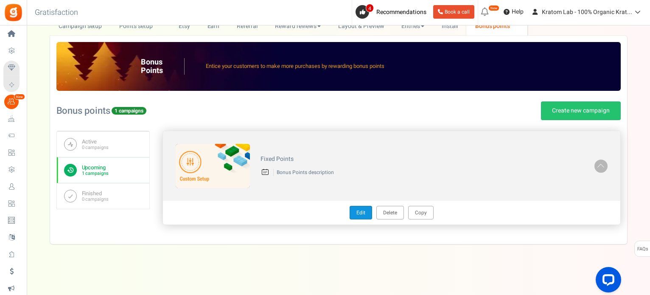
click at [364, 210] on link "Edit" at bounding box center [361, 213] width 22 height 14
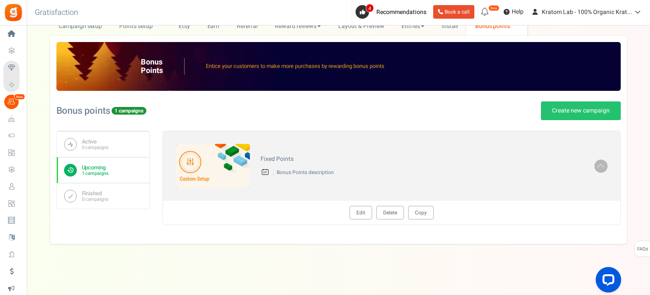
type textarea "Fixed Points"
type textarea "Bonus Points description"
type input "#fdfdfd"
type input "#7a9c80"
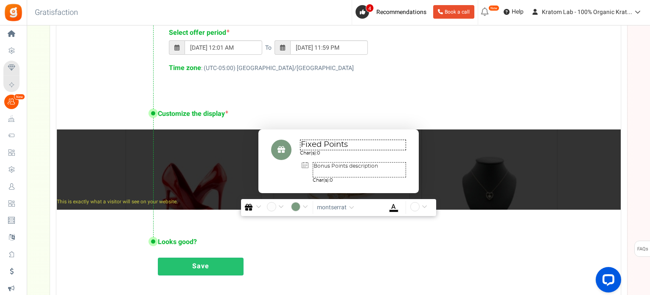
scroll to position [513, 0]
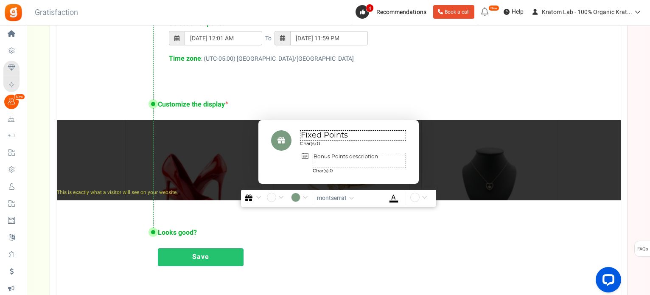
click at [338, 156] on textarea "Bonus Points description" at bounding box center [359, 160] width 93 height 15
click at [336, 245] on div "Looks good? Proceed to activate Fixed Points ? Save" at bounding box center [338, 246] width 564 height 70
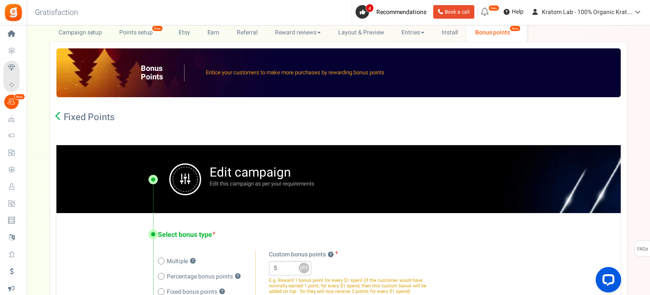
scroll to position [0, 0]
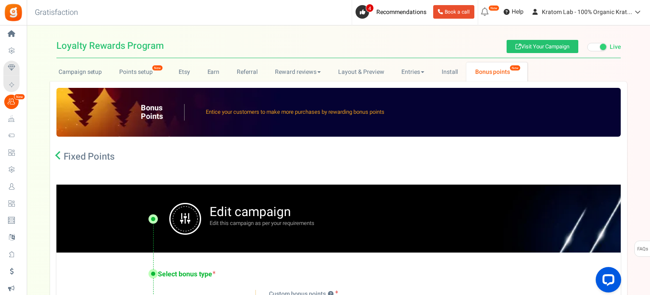
click at [57, 154] on icon at bounding box center [59, 155] width 8 height 8
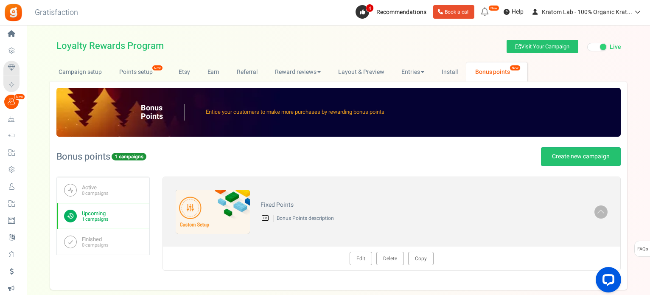
click at [126, 156] on small "1 campaigns" at bounding box center [129, 157] width 35 height 8
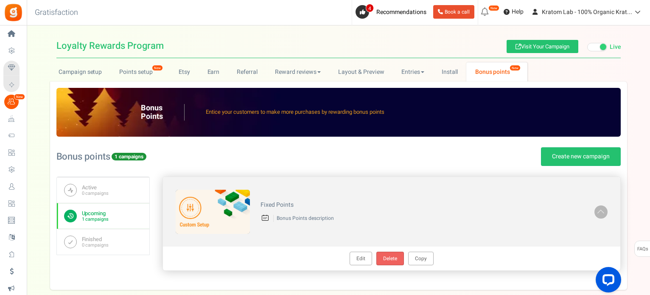
click at [379, 255] on link "Delete" at bounding box center [390, 259] width 28 height 14
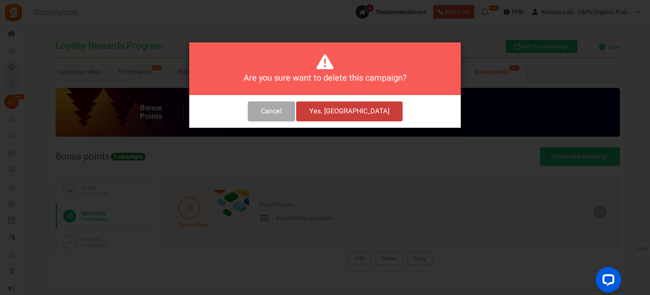
click at [351, 112] on button "Yes. [GEOGRAPHIC_DATA]" at bounding box center [349, 111] width 107 height 20
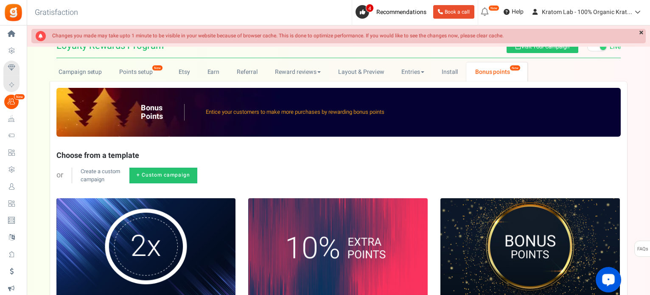
click at [604, 281] on div "Open LiveChat chat widget" at bounding box center [608, 279] width 14 height 14
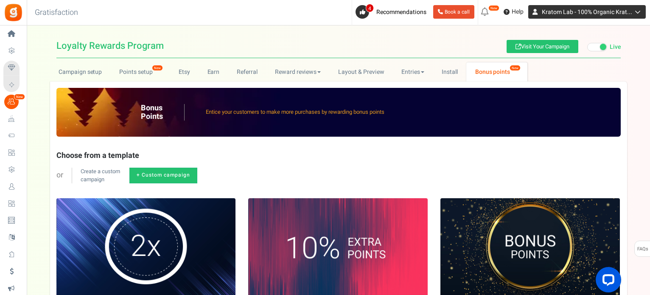
click at [564, 13] on span "Kratom Lab - 100% Organic Krat..." at bounding box center [587, 12] width 90 height 9
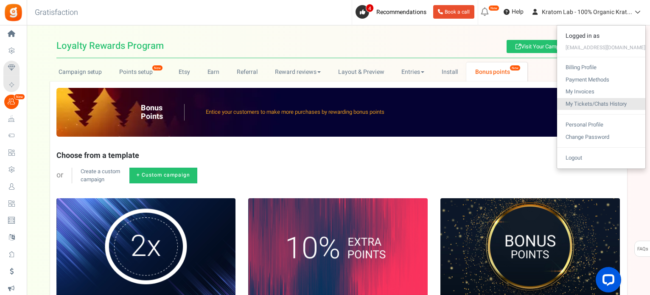
click at [589, 101] on link "My Tickets/Chats History" at bounding box center [601, 104] width 88 height 12
